Goal: Information Seeking & Learning: Compare options

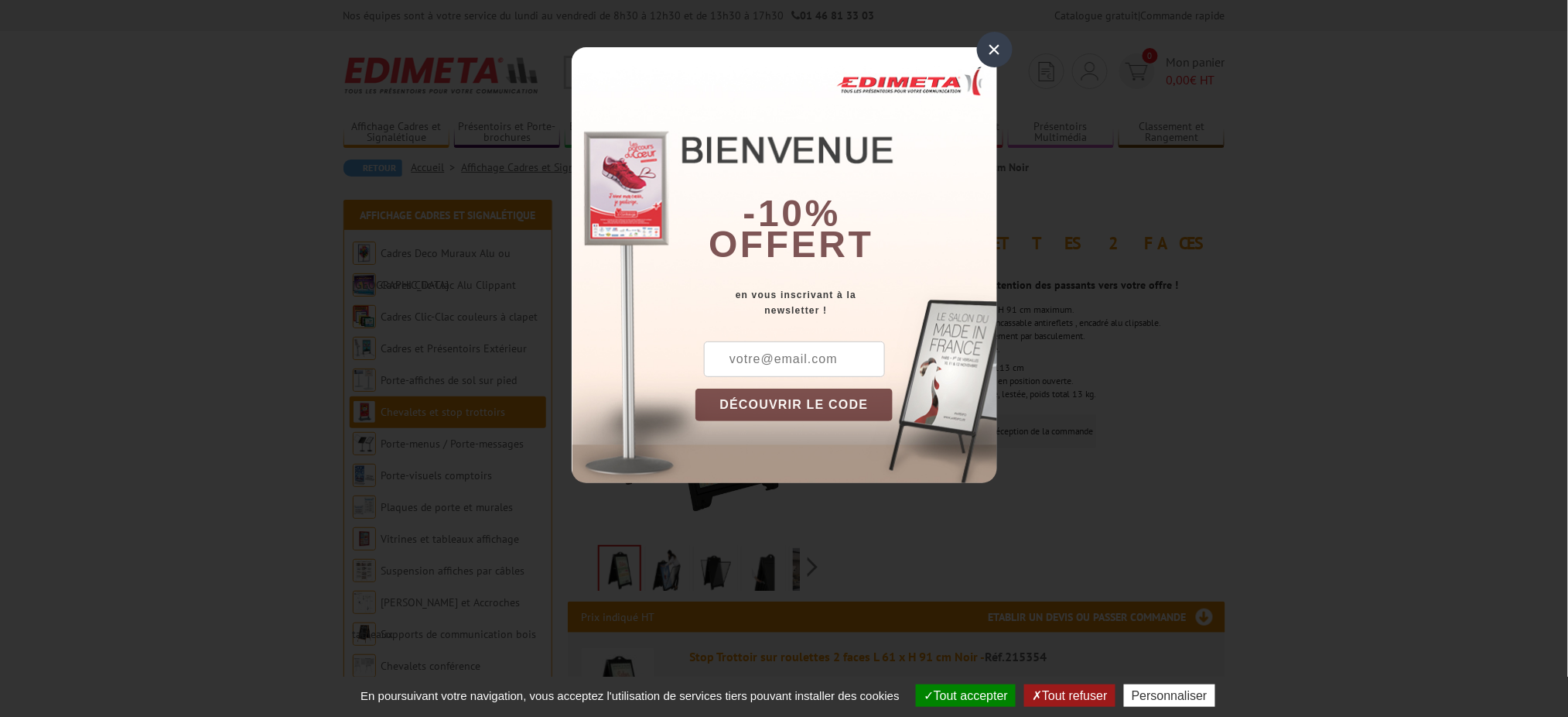
click at [981, 46] on div "×" at bounding box center [994, 49] width 35 height 35
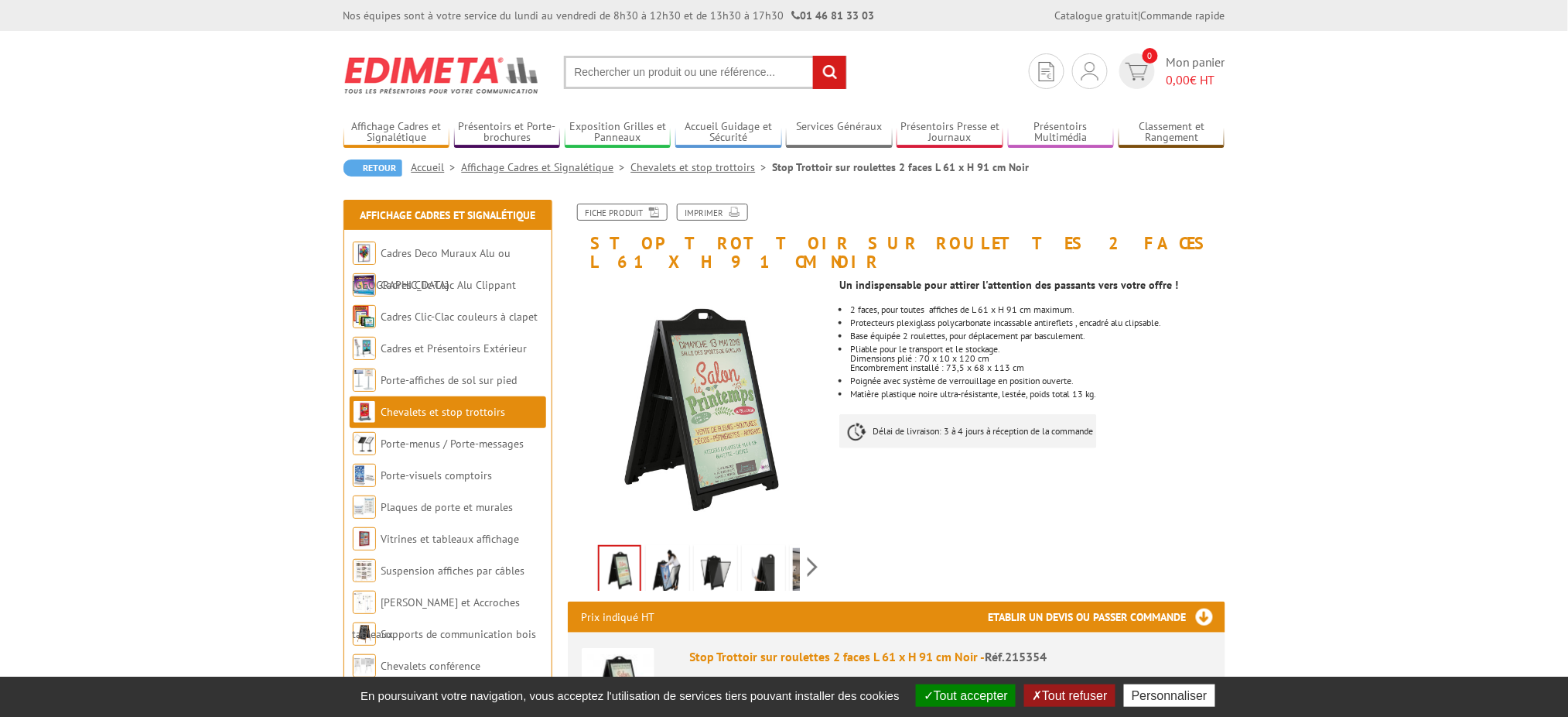
click at [671, 560] on img at bounding box center [667, 571] width 37 height 48
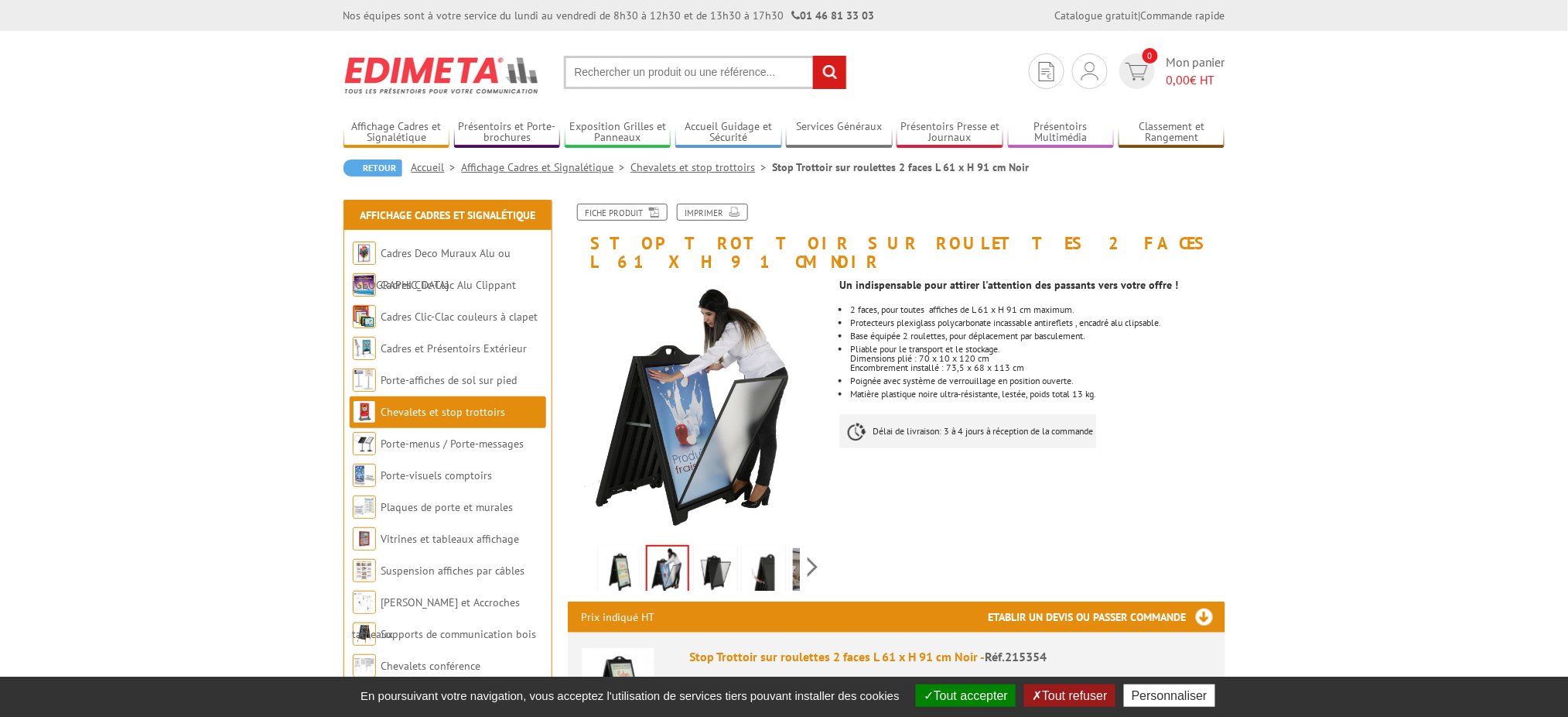
click at [708, 548] on img at bounding box center [715, 571] width 37 height 48
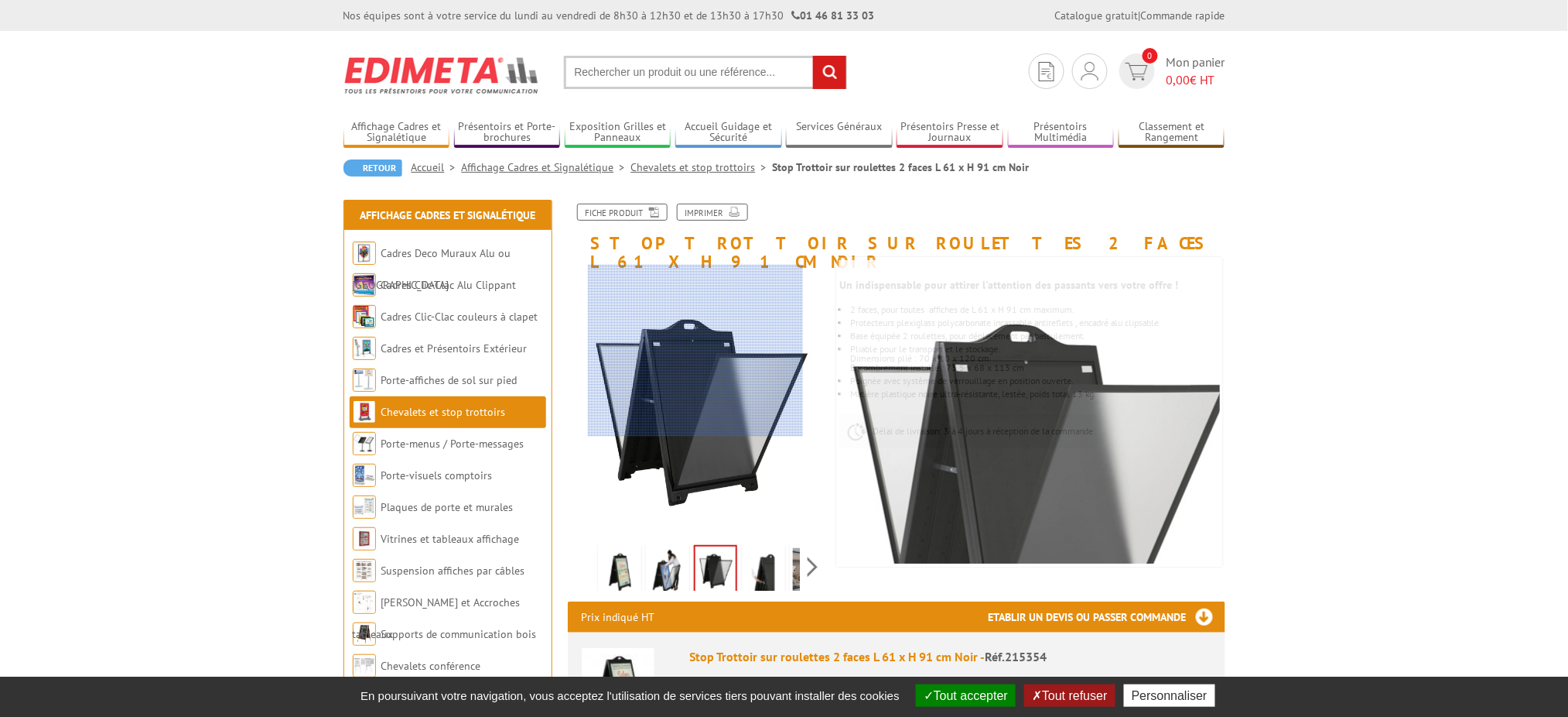
click at [697, 351] on div at bounding box center [694, 350] width 214 height 171
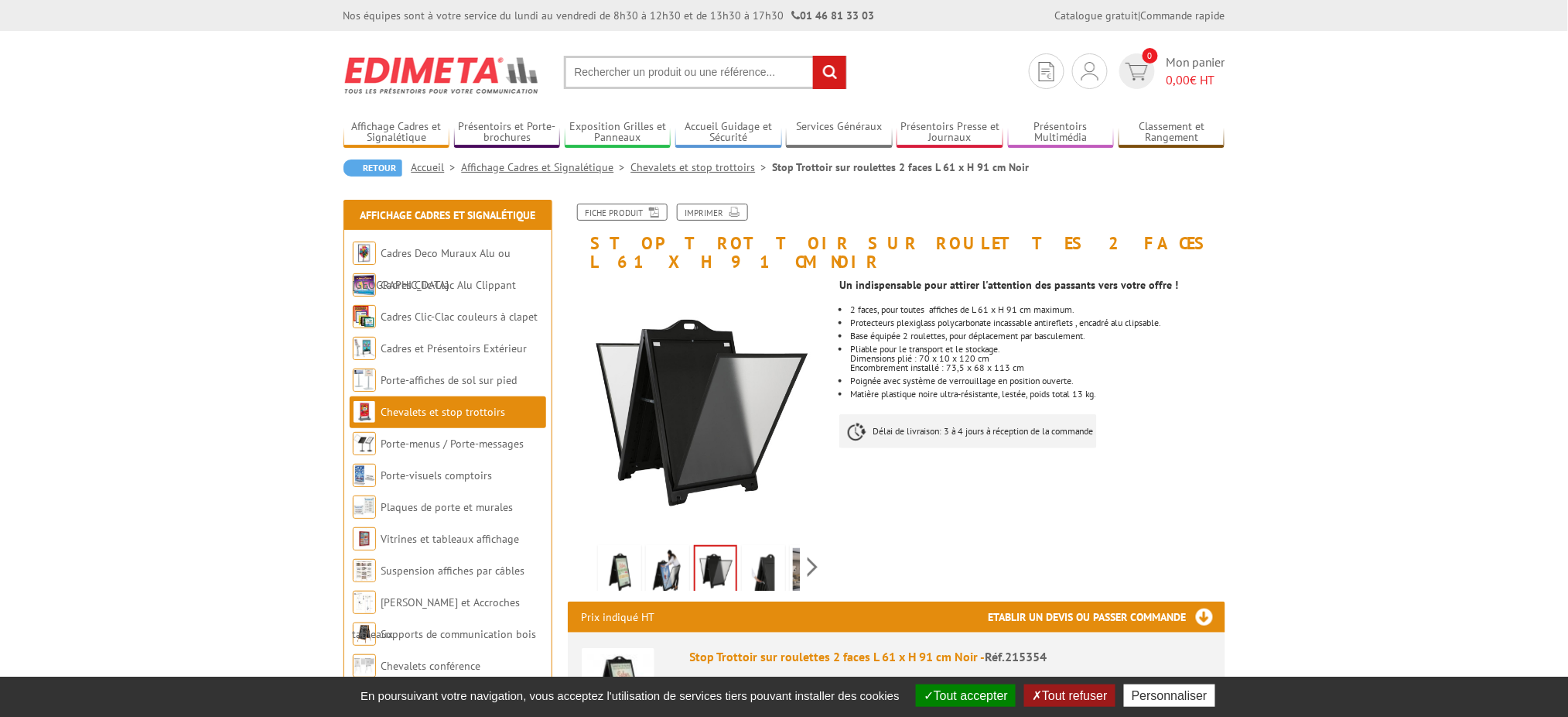
click at [625, 548] on img at bounding box center [619, 571] width 37 height 48
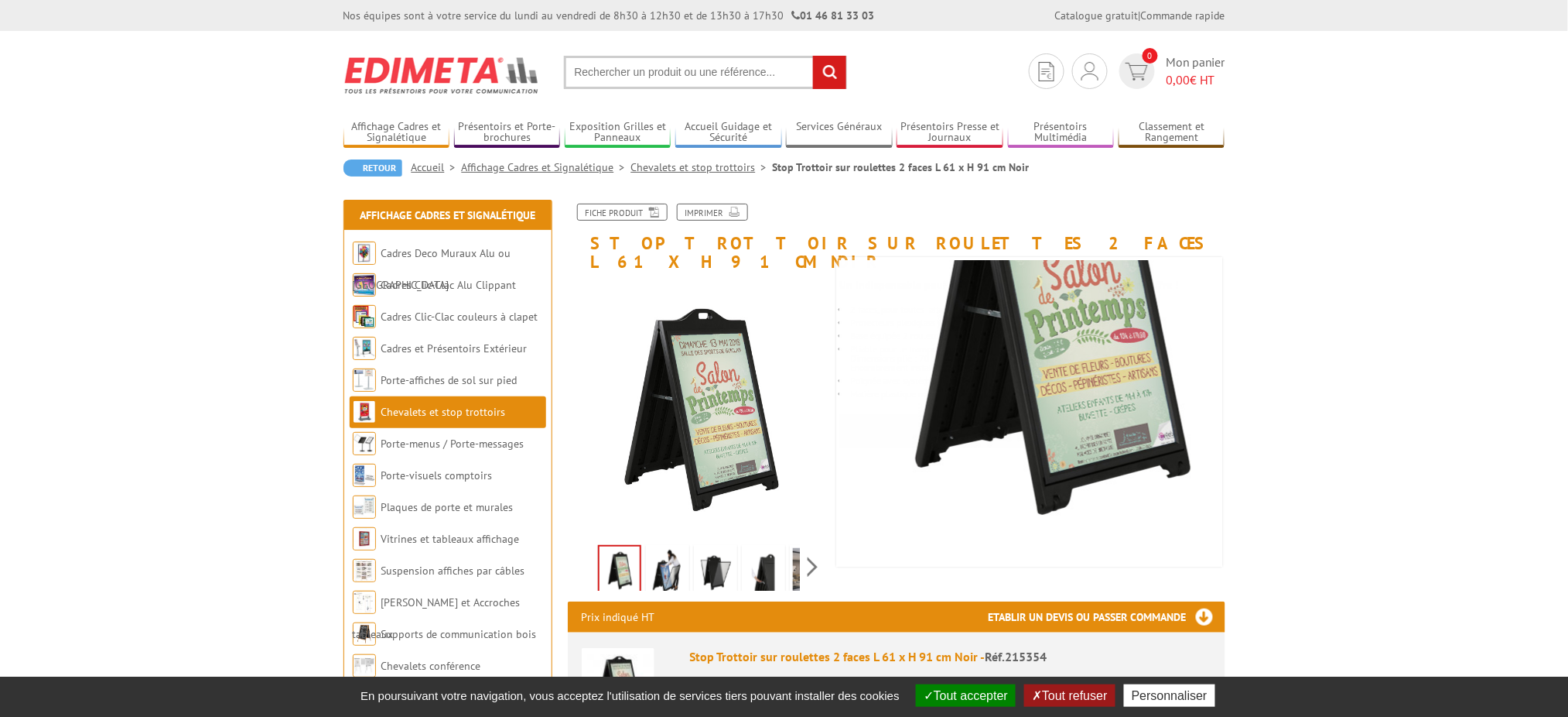
click at [676, 555] on img at bounding box center [667, 571] width 37 height 48
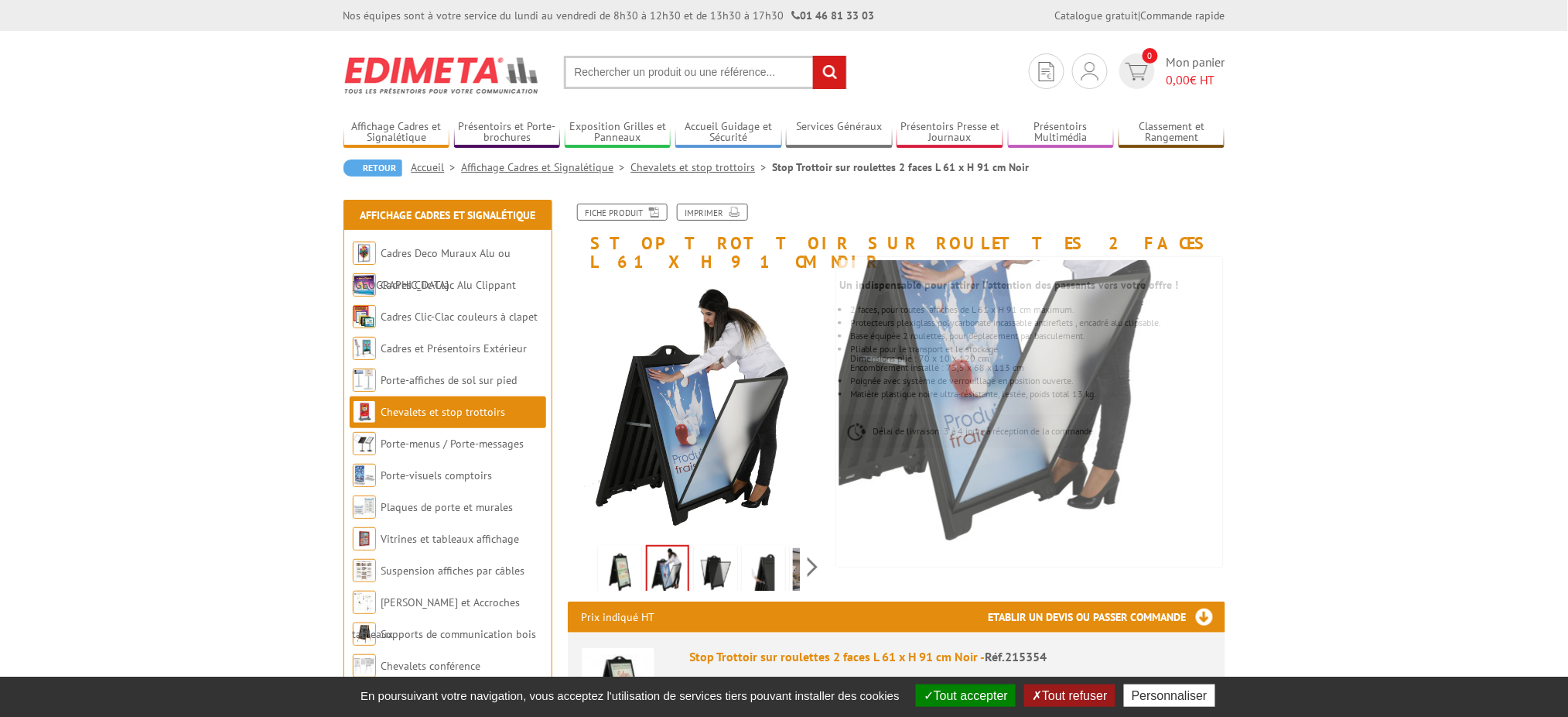
click at [722, 548] on img at bounding box center [715, 571] width 37 height 48
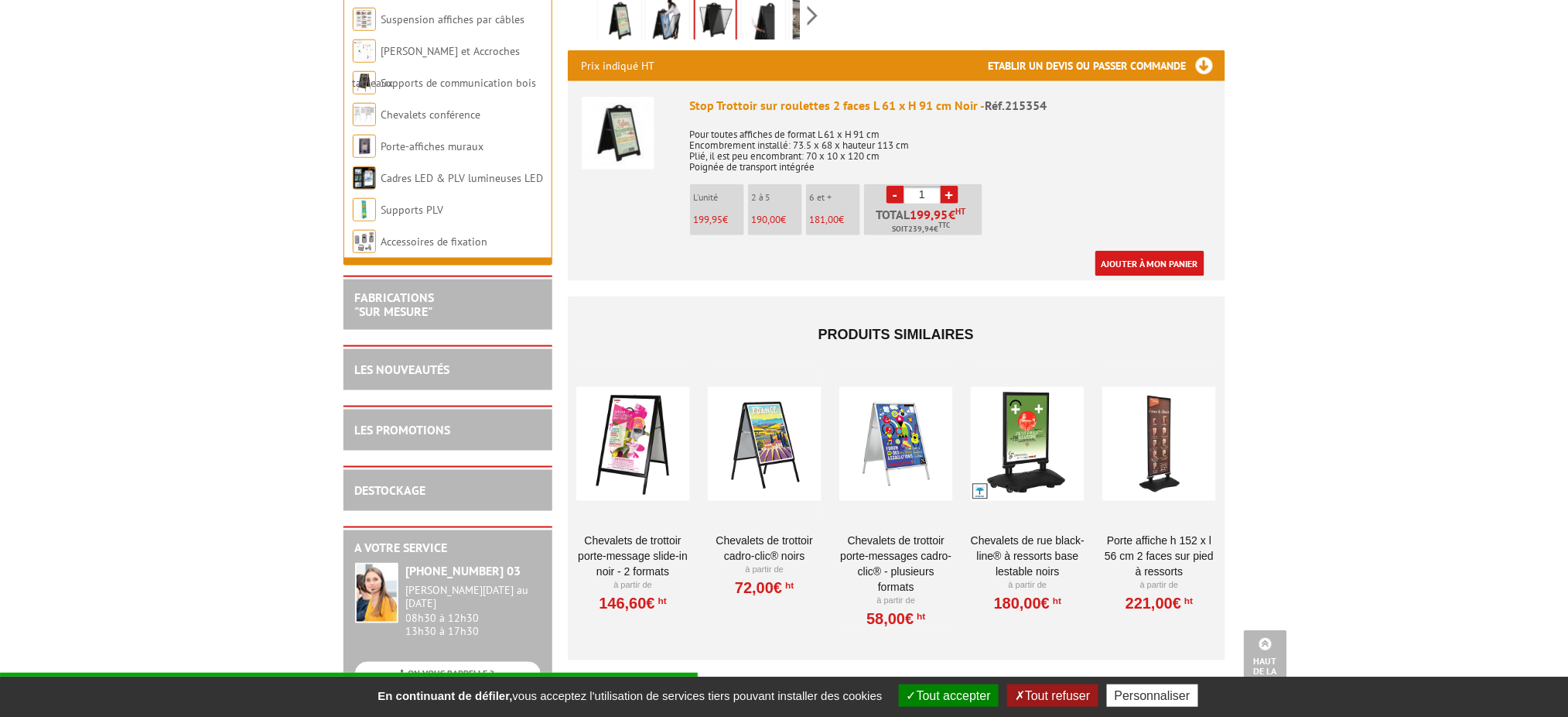
scroll to position [516, 0]
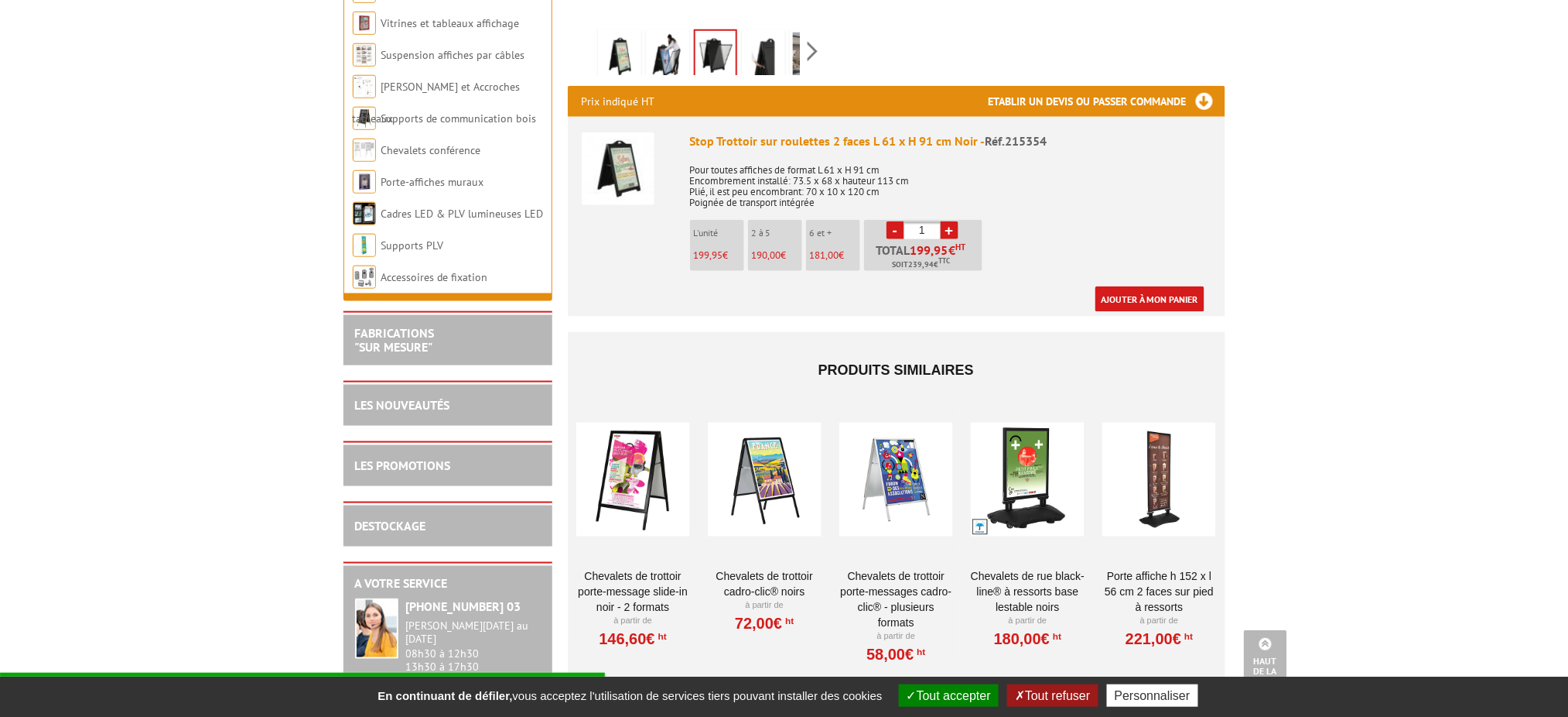
click at [651, 463] on div at bounding box center [633, 479] width 113 height 155
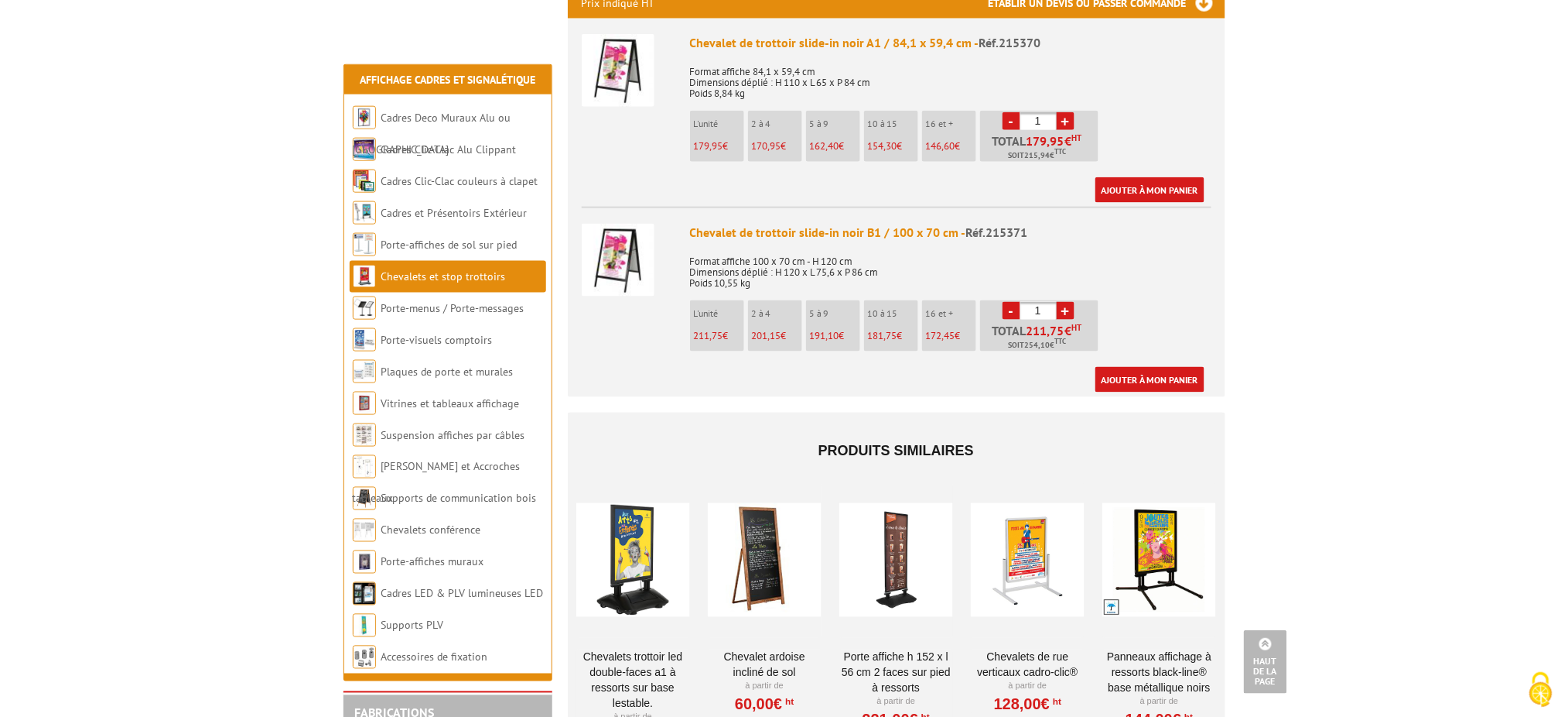
scroll to position [722, 0]
